Goal: Task Accomplishment & Management: Use online tool/utility

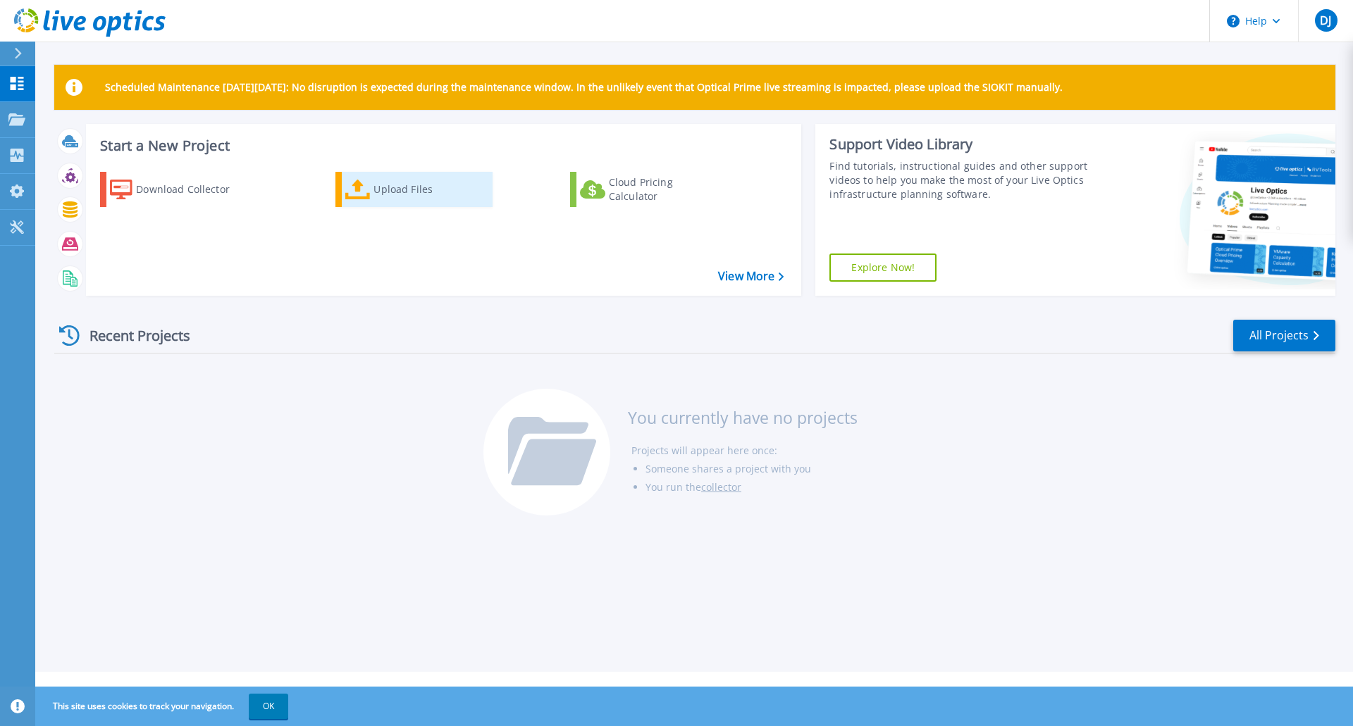
click at [349, 192] on icon at bounding box center [357, 190] width 25 height 20
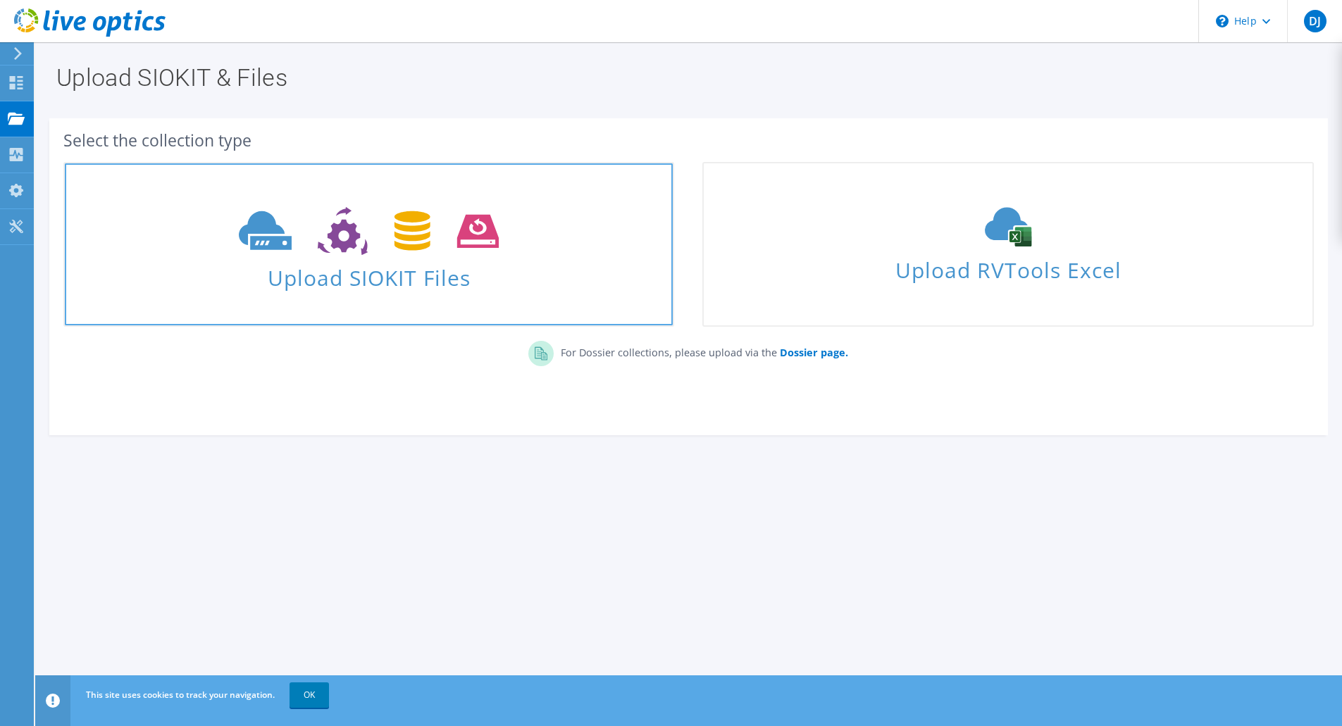
click at [529, 278] on span "Upload SIOKIT Files" at bounding box center [369, 274] width 608 height 30
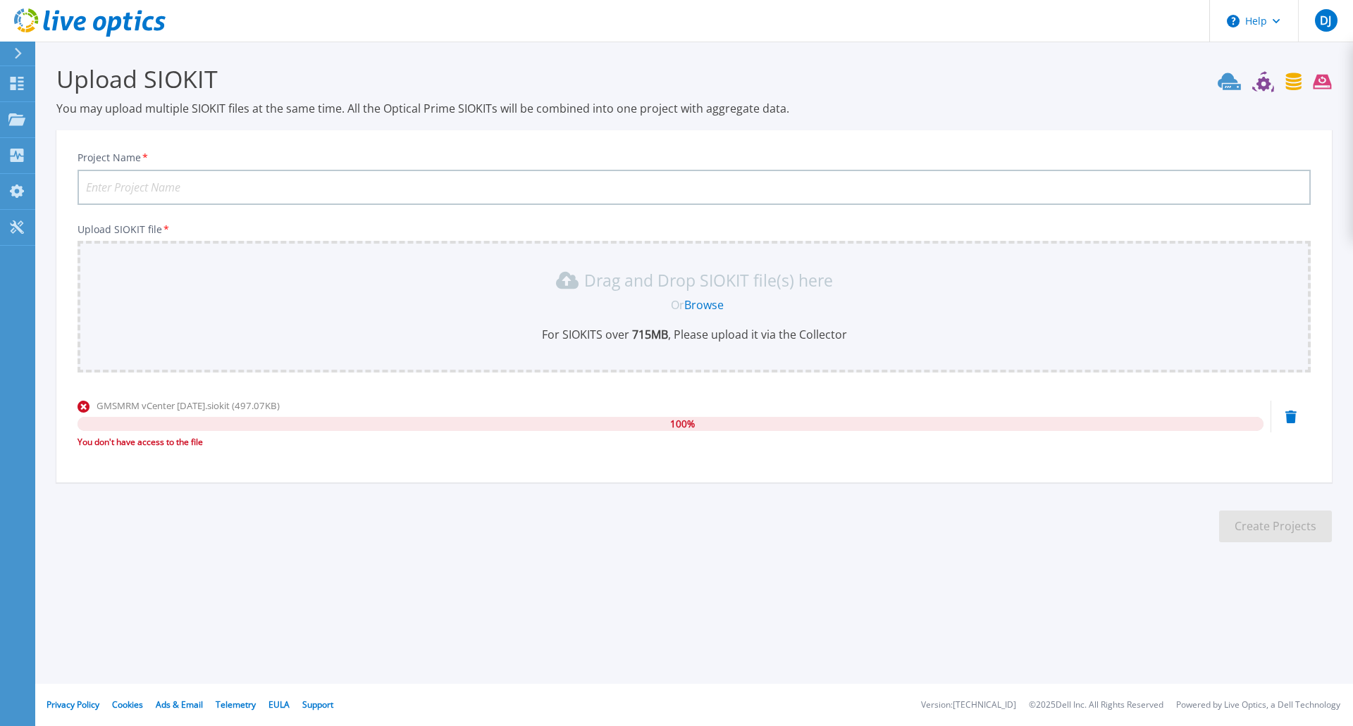
click at [238, 198] on input "Project Name *" at bounding box center [694, 187] width 1233 height 35
type input "GMSMRM Aug25"
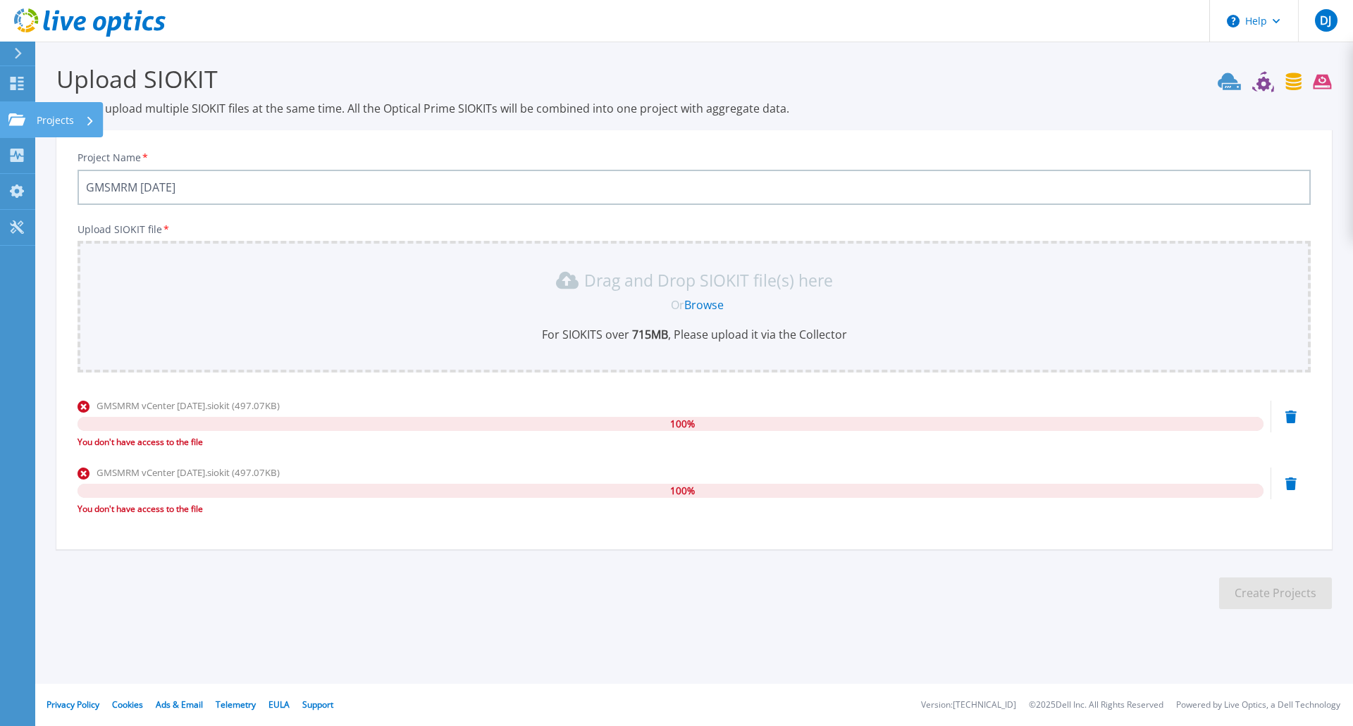
click at [21, 125] on link "Projects Projects" at bounding box center [17, 120] width 35 height 36
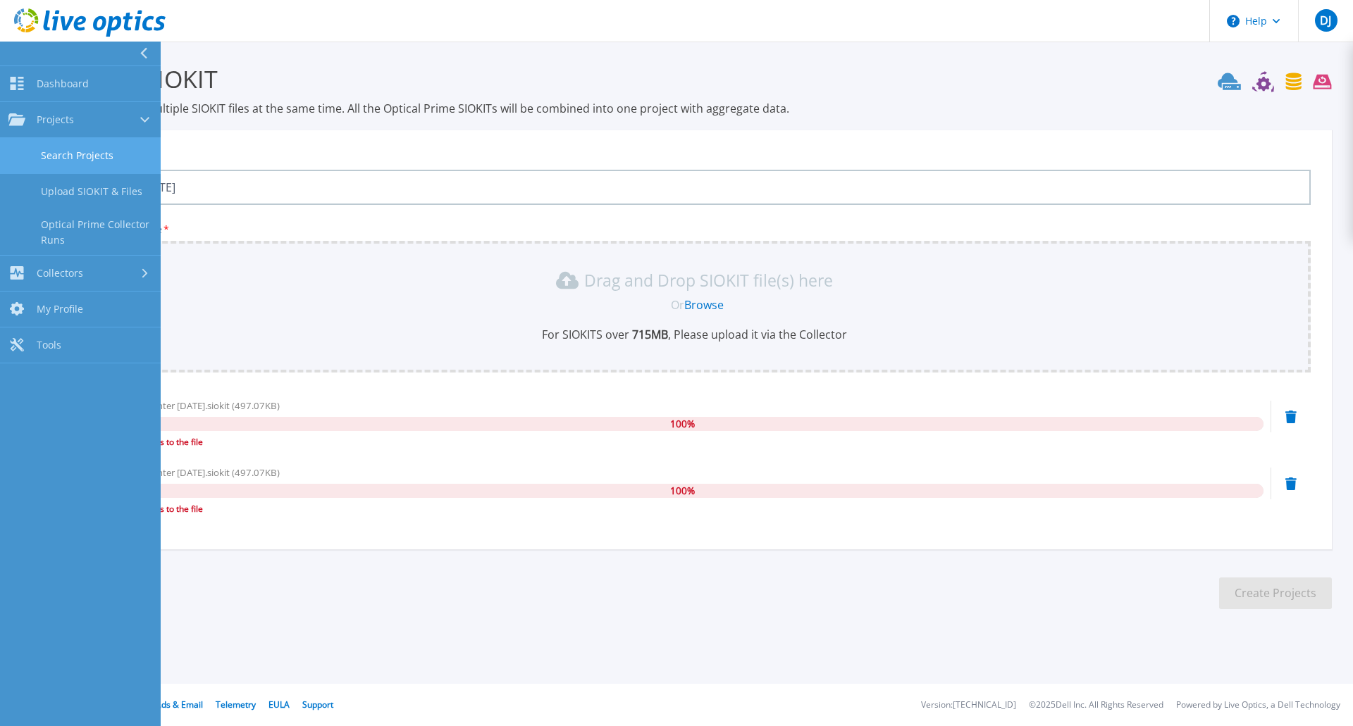
click at [54, 153] on link "Search Projects" at bounding box center [80, 156] width 161 height 36
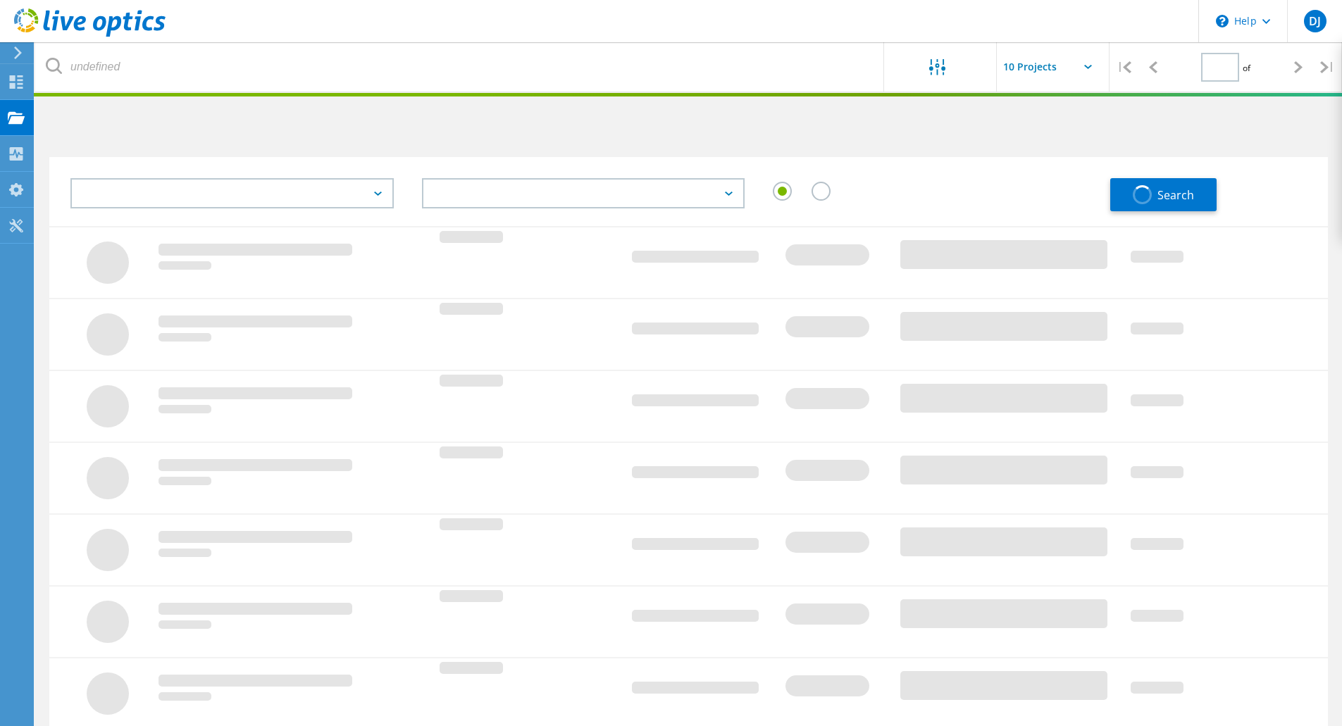
type input "1"
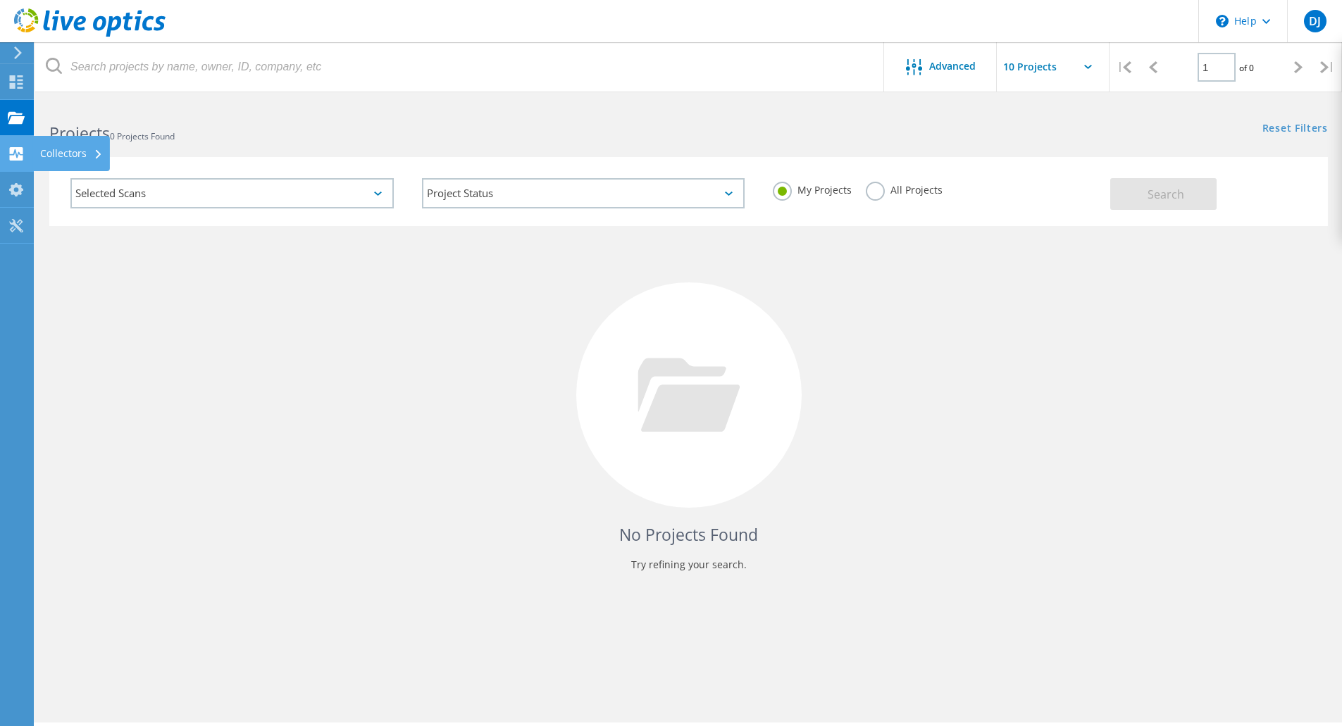
click at [18, 154] on icon at bounding box center [16, 153] width 17 height 13
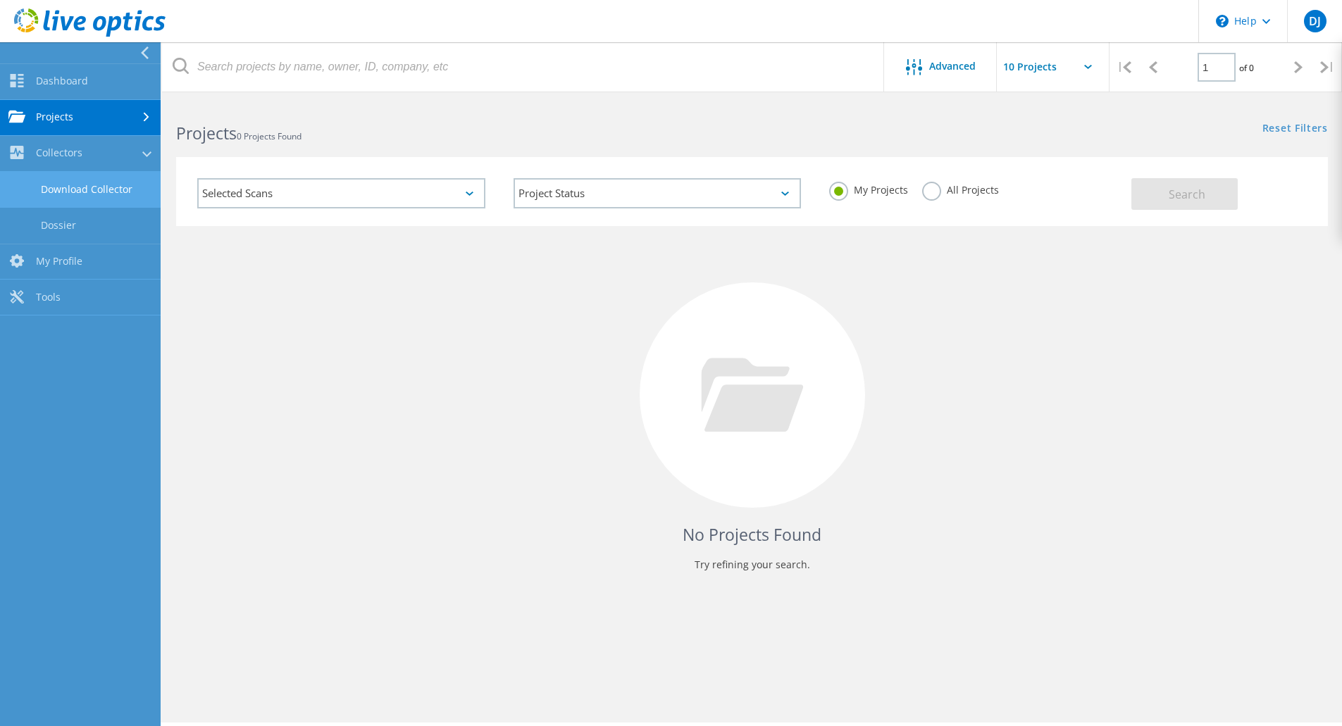
click at [62, 195] on link "Download Collector" at bounding box center [80, 190] width 161 height 36
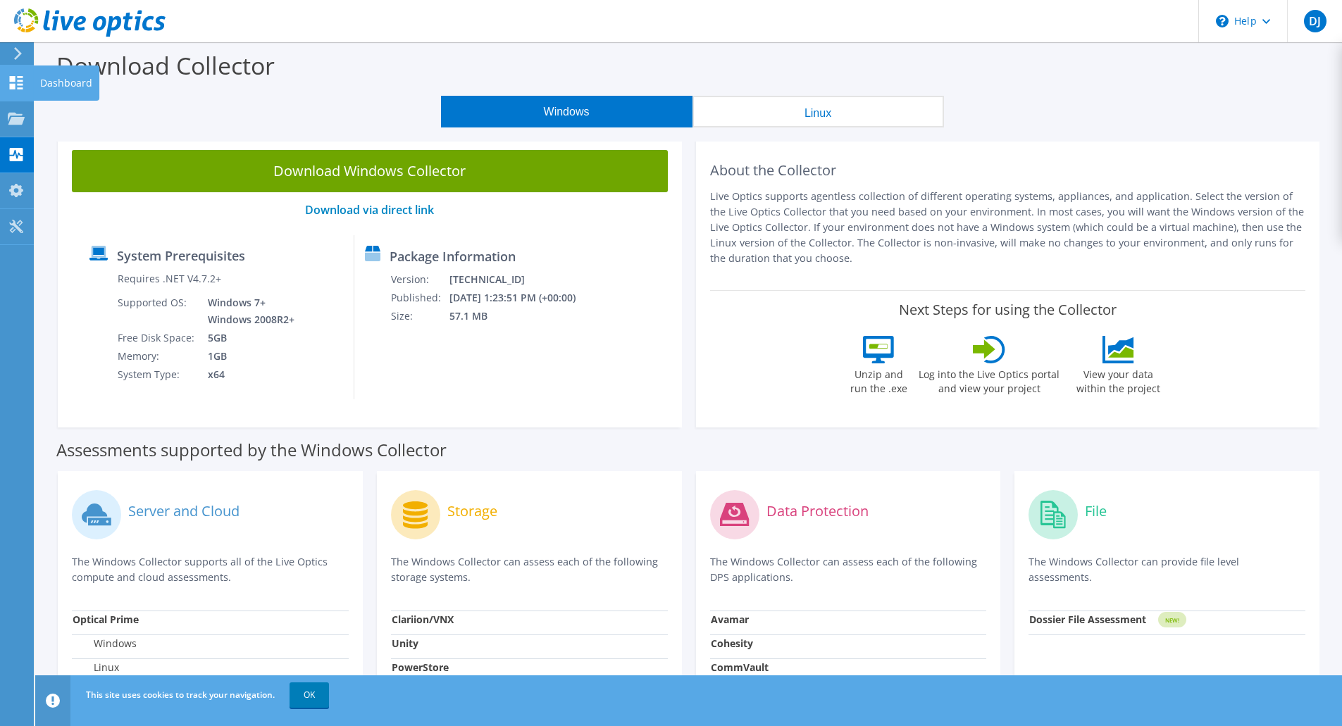
click at [16, 87] on icon at bounding box center [16, 82] width 17 height 13
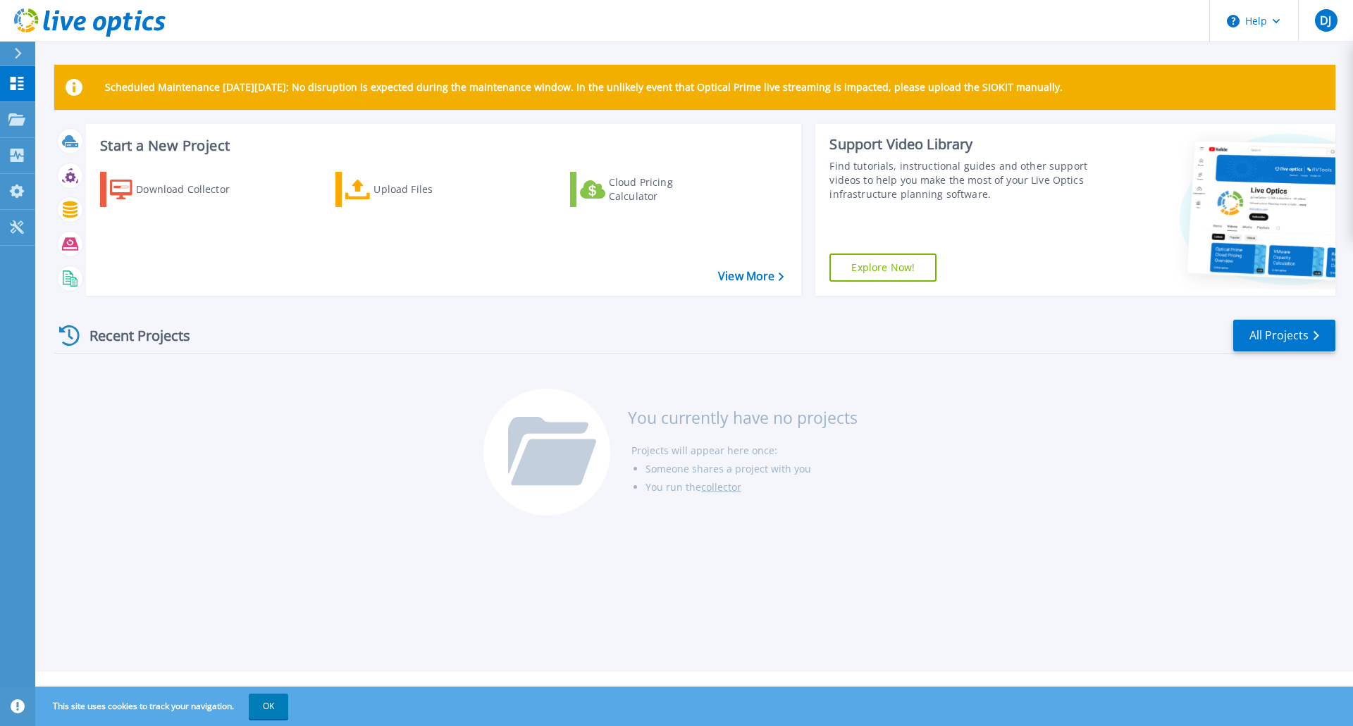
click at [115, 337] on div "Recent Projects" at bounding box center [131, 335] width 155 height 35
click at [368, 191] on icon at bounding box center [357, 190] width 25 height 20
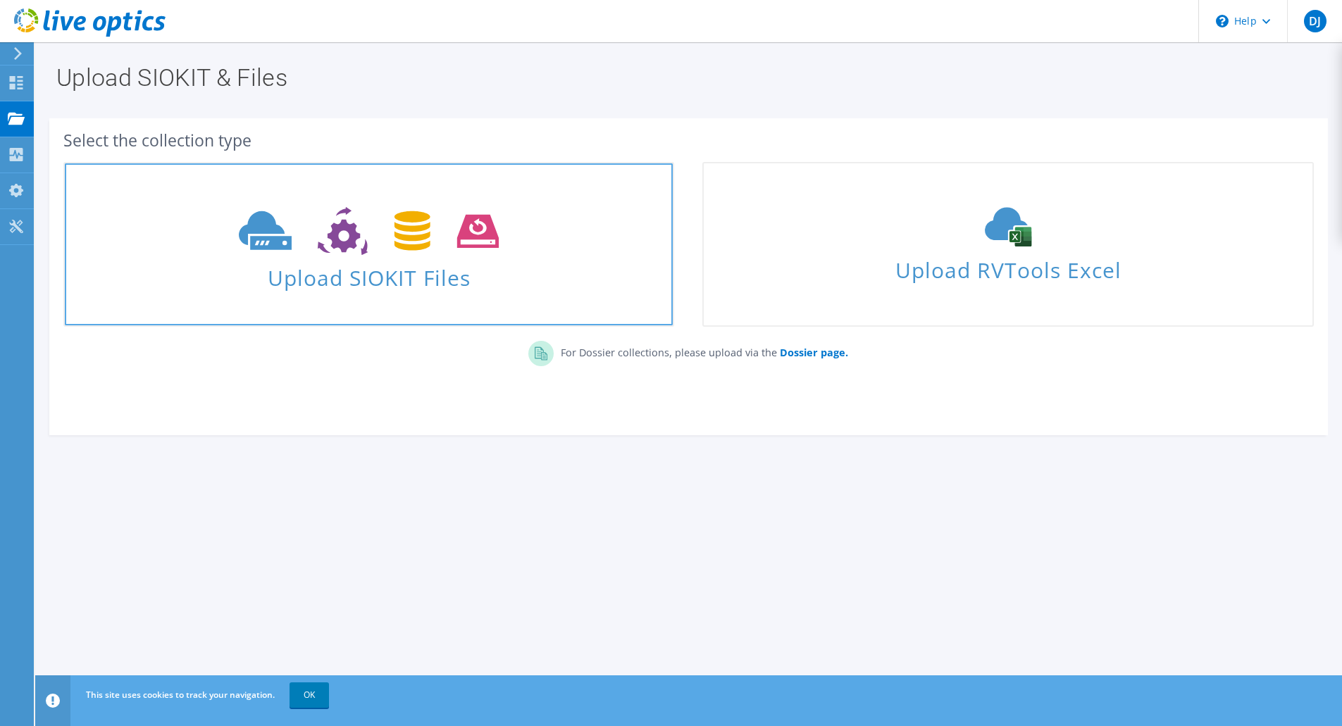
click at [430, 246] on use at bounding box center [369, 231] width 260 height 49
